Goal: Task Accomplishment & Management: Manage account settings

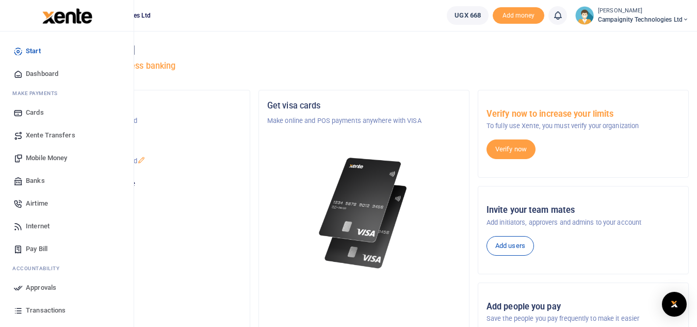
click at [41, 317] on link "Transactions" at bounding box center [66, 310] width 117 height 23
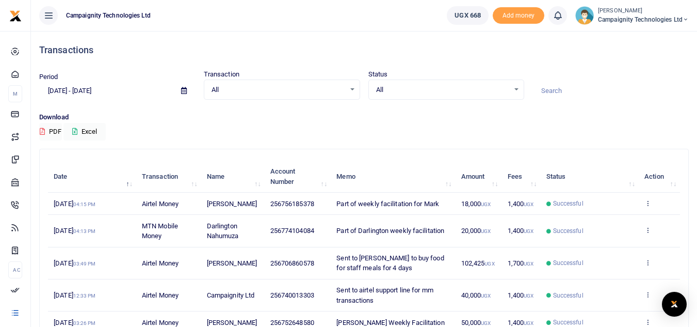
click at [354, 91] on div "All Select an option..." at bounding box center [281, 89] width 155 height 11
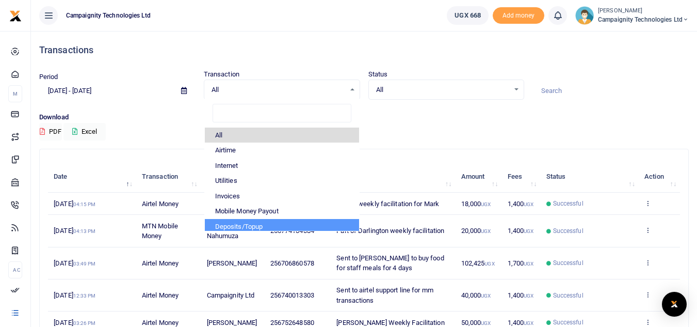
click at [284, 225] on li "Deposits/Topup" at bounding box center [282, 226] width 154 height 15
select select "TOPUP"
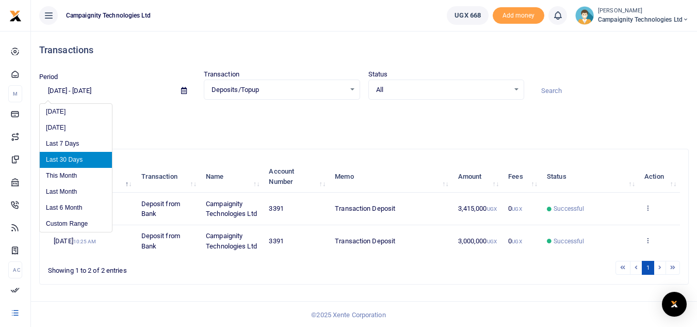
click at [157, 85] on input "07/20/2025 - 08/18/2025" at bounding box center [106, 91] width 134 height 18
click at [74, 185] on li "Last Month" at bounding box center [76, 192] width 72 height 16
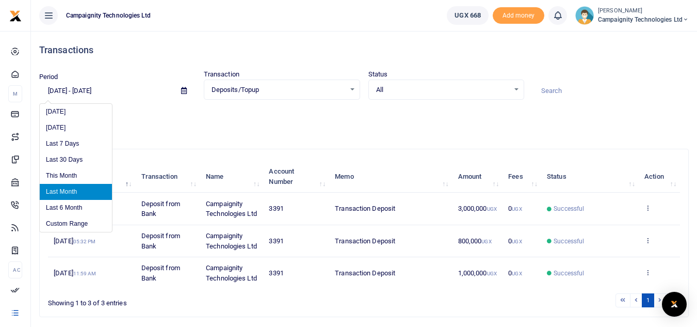
click at [132, 89] on input "07/01/2025 - 07/31/2025" at bounding box center [106, 91] width 134 height 18
click at [90, 172] on li "This Month" at bounding box center [76, 176] width 72 height 16
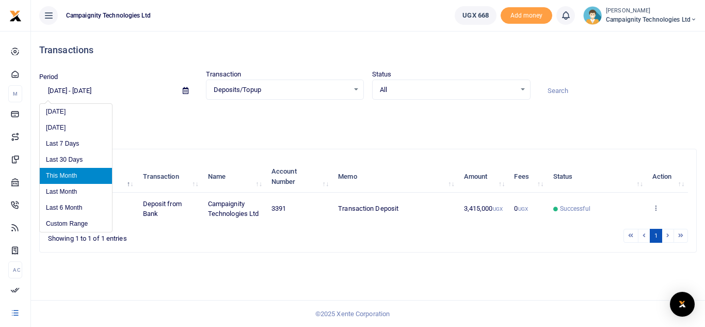
click at [162, 90] on input "08/01/2025 - 08/31/2025" at bounding box center [106, 91] width 135 height 18
click at [87, 210] on li "Last 6 Month" at bounding box center [76, 208] width 72 height 16
type input "02/18/2025 - 08/18/2025"
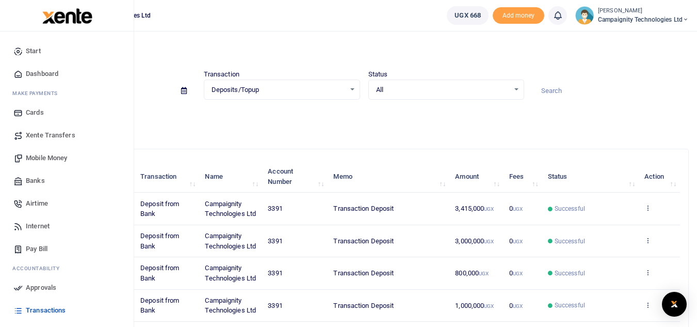
click at [41, 311] on span "Transactions" at bounding box center [46, 310] width 40 height 10
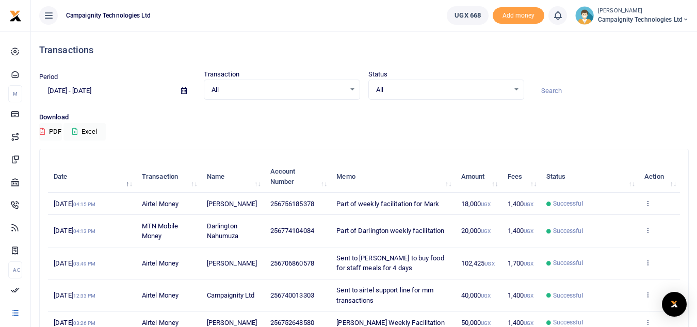
scroll to position [229, 0]
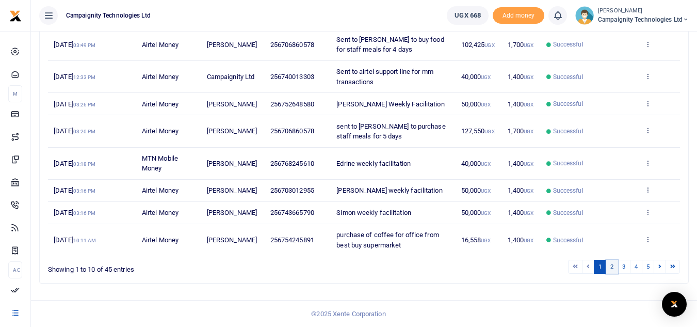
click at [611, 268] on link "2" at bounding box center [612, 267] width 12 height 14
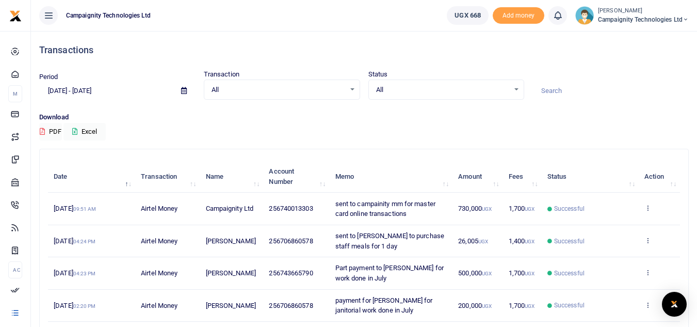
scroll to position [259, 0]
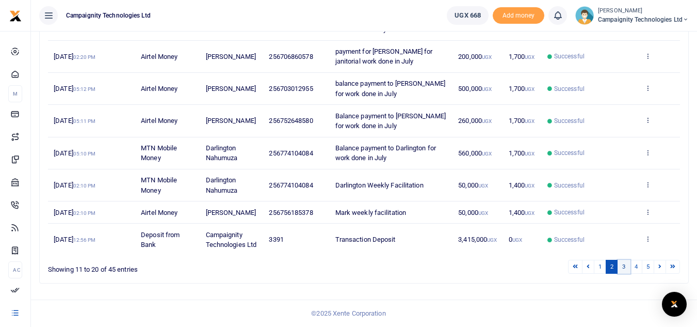
click at [625, 270] on link "3" at bounding box center [624, 267] width 12 height 14
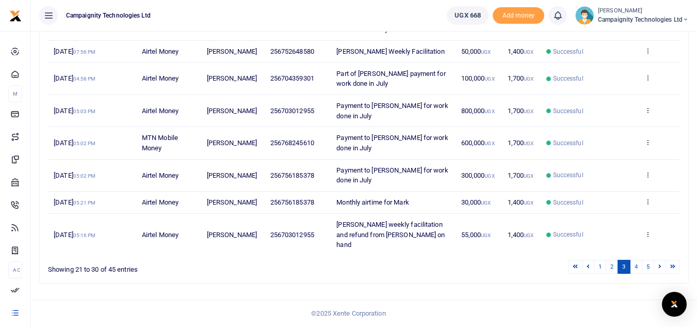
scroll to position [249, 0]
click at [634, 267] on link "4" at bounding box center [636, 267] width 12 height 14
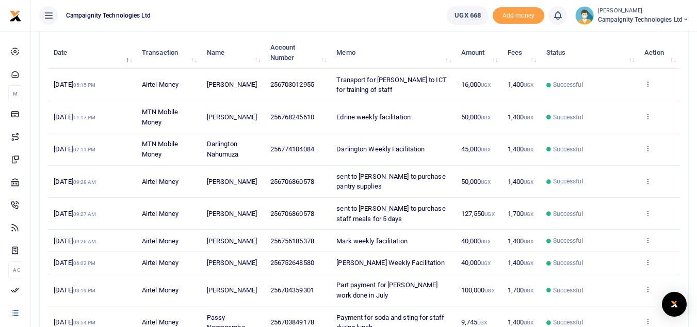
scroll to position [0, 0]
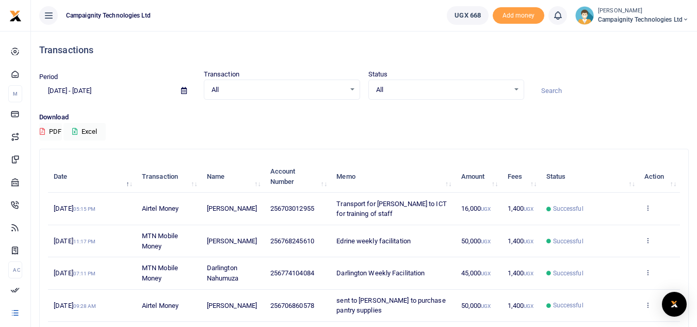
click at [124, 91] on input "[DATE] - [DATE]" at bounding box center [106, 91] width 134 height 18
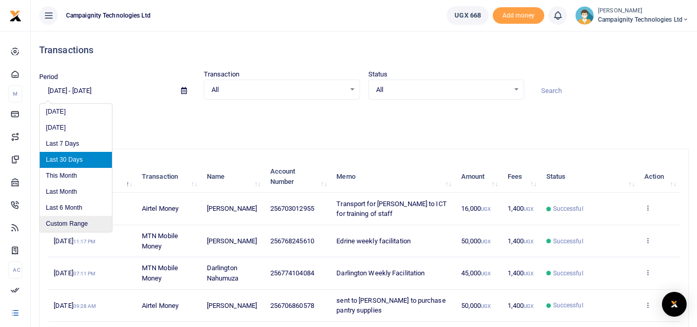
click at [80, 227] on li "Custom Range" at bounding box center [76, 224] width 72 height 16
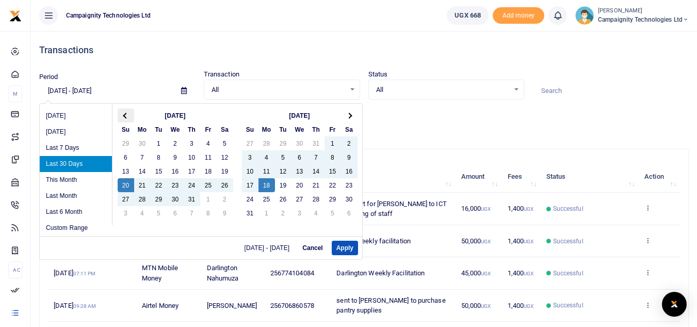
click at [126, 114] on span at bounding box center [126, 116] width 6 height 6
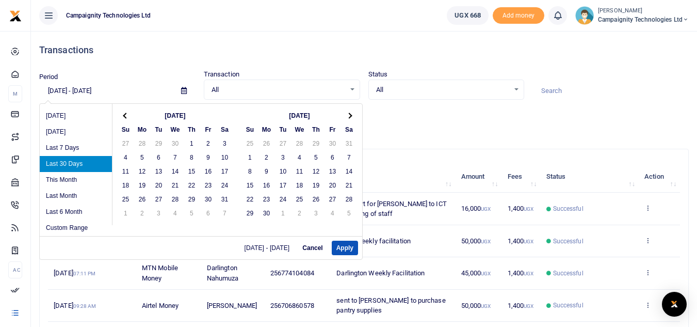
click at [126, 114] on span at bounding box center [126, 116] width 6 height 6
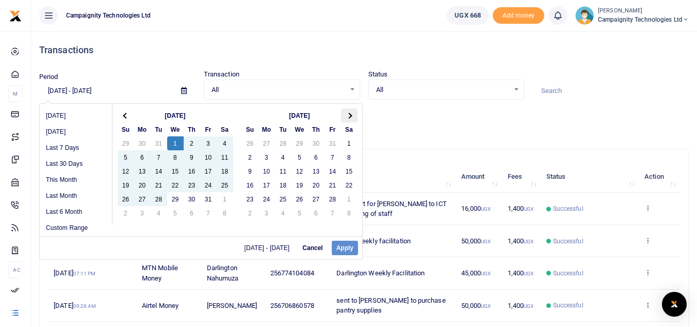
click at [355, 113] on th at bounding box center [349, 115] width 17 height 14
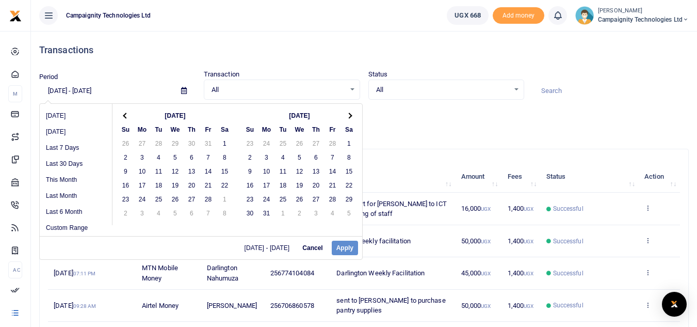
click at [355, 113] on th at bounding box center [349, 115] width 17 height 14
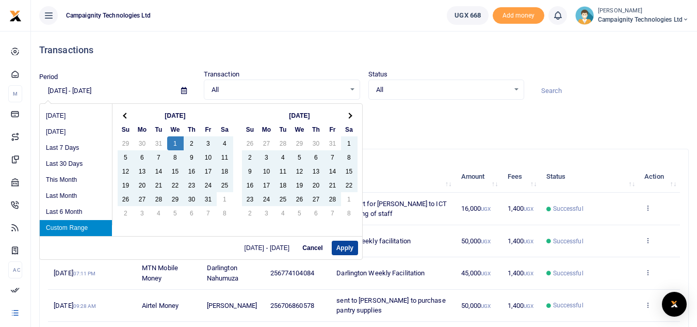
click at [344, 249] on button "Apply" at bounding box center [345, 248] width 26 height 14
type input "[DATE] - [DATE]"
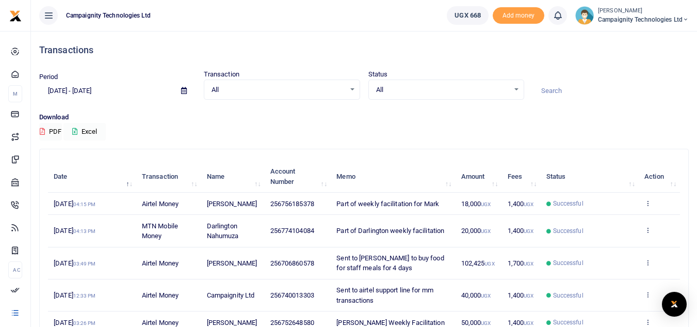
click at [92, 130] on button "Excel" at bounding box center [84, 132] width 42 height 18
